Goal: Go to known website: Access a specific website the user already knows

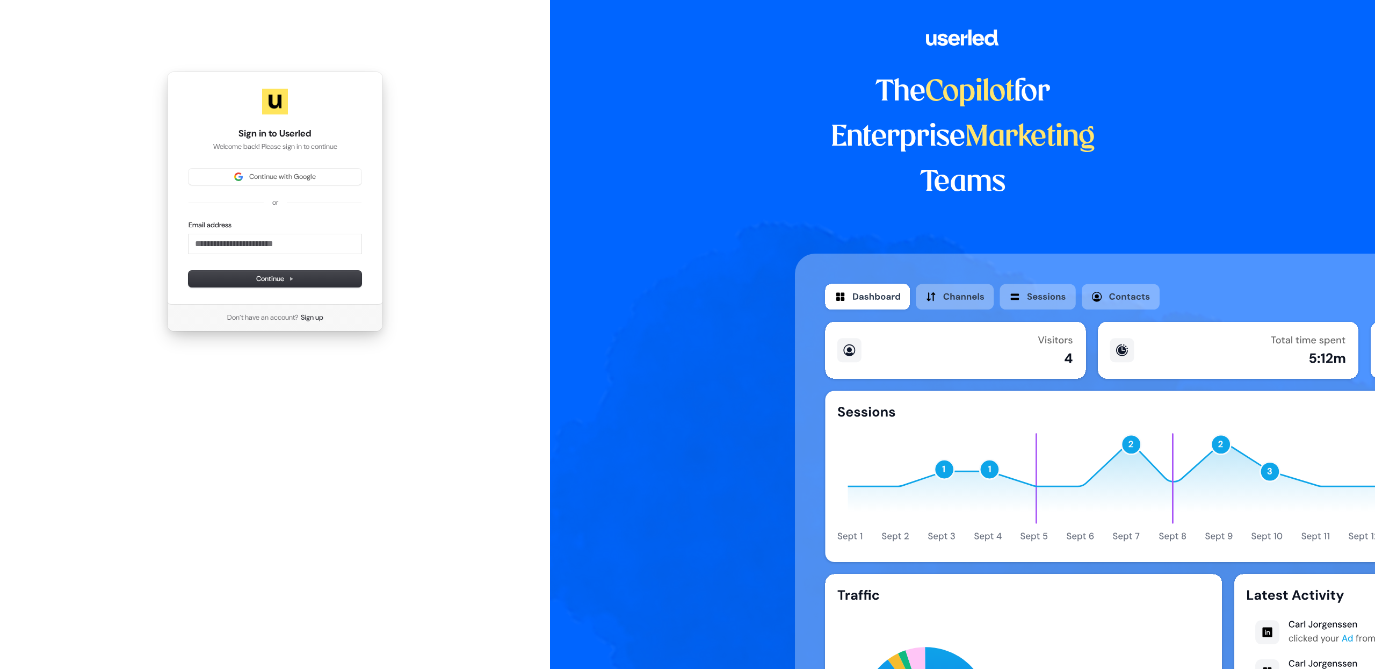
click at [563, 285] on div "The Copilot for Enterprise Marketing Teams" at bounding box center [962, 334] width 825 height 669
click at [265, 174] on span "Continue with Google" at bounding box center [282, 177] width 67 height 10
